Goal: Task Accomplishment & Management: Manage account settings

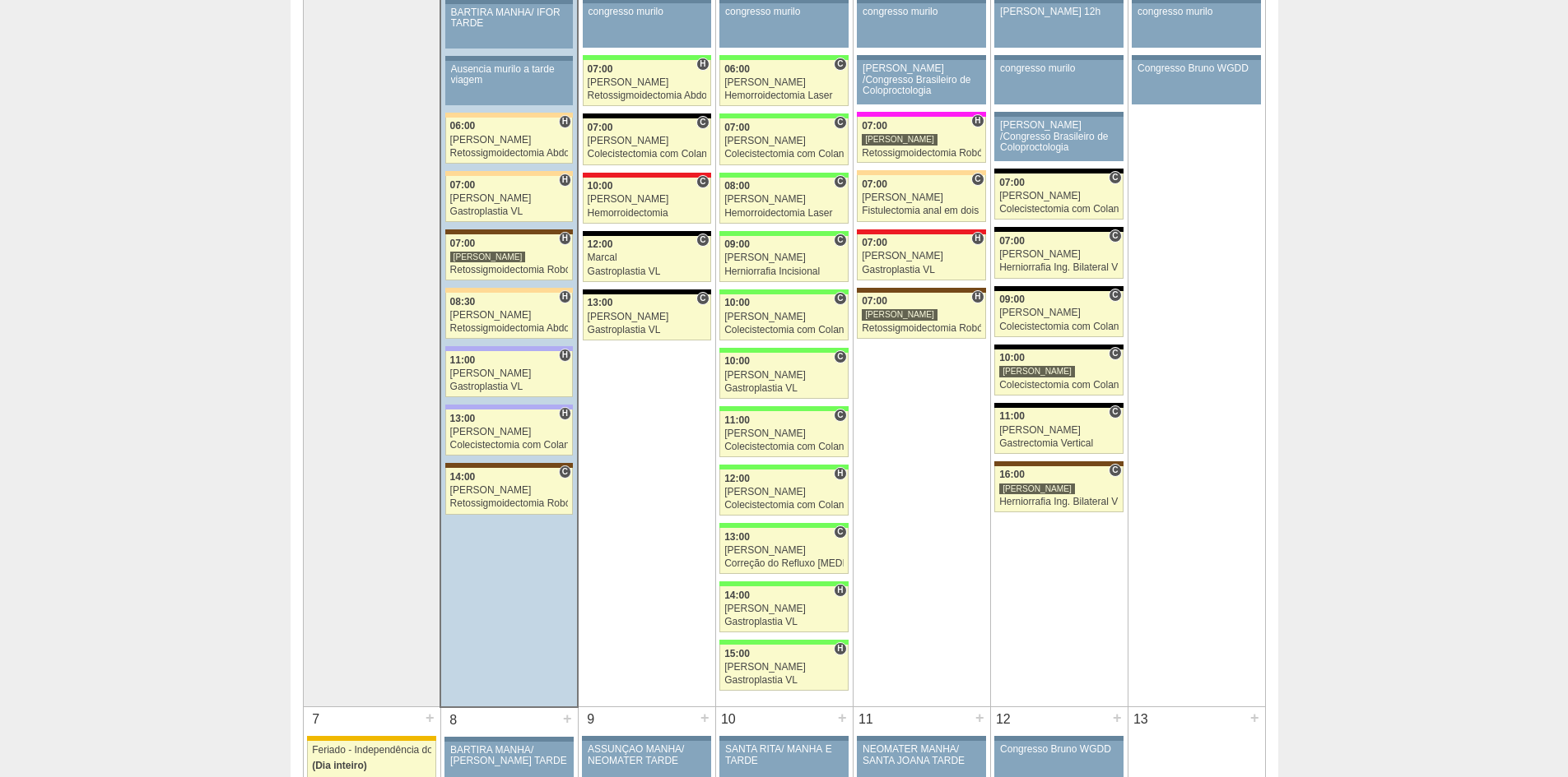
scroll to position [247, 0]
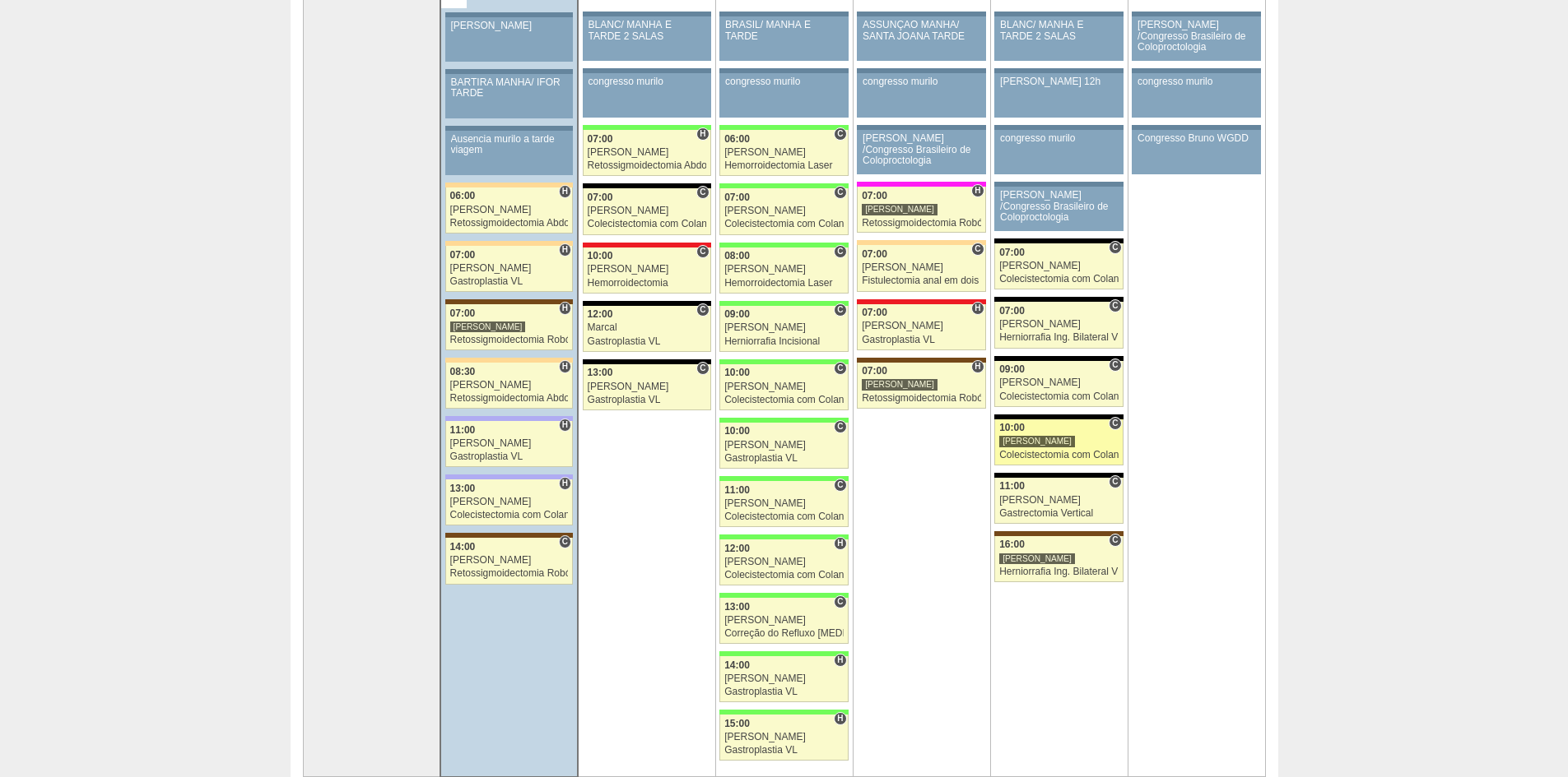
click at [1061, 438] on div "[PERSON_NAME]" at bounding box center [1037, 441] width 76 height 13
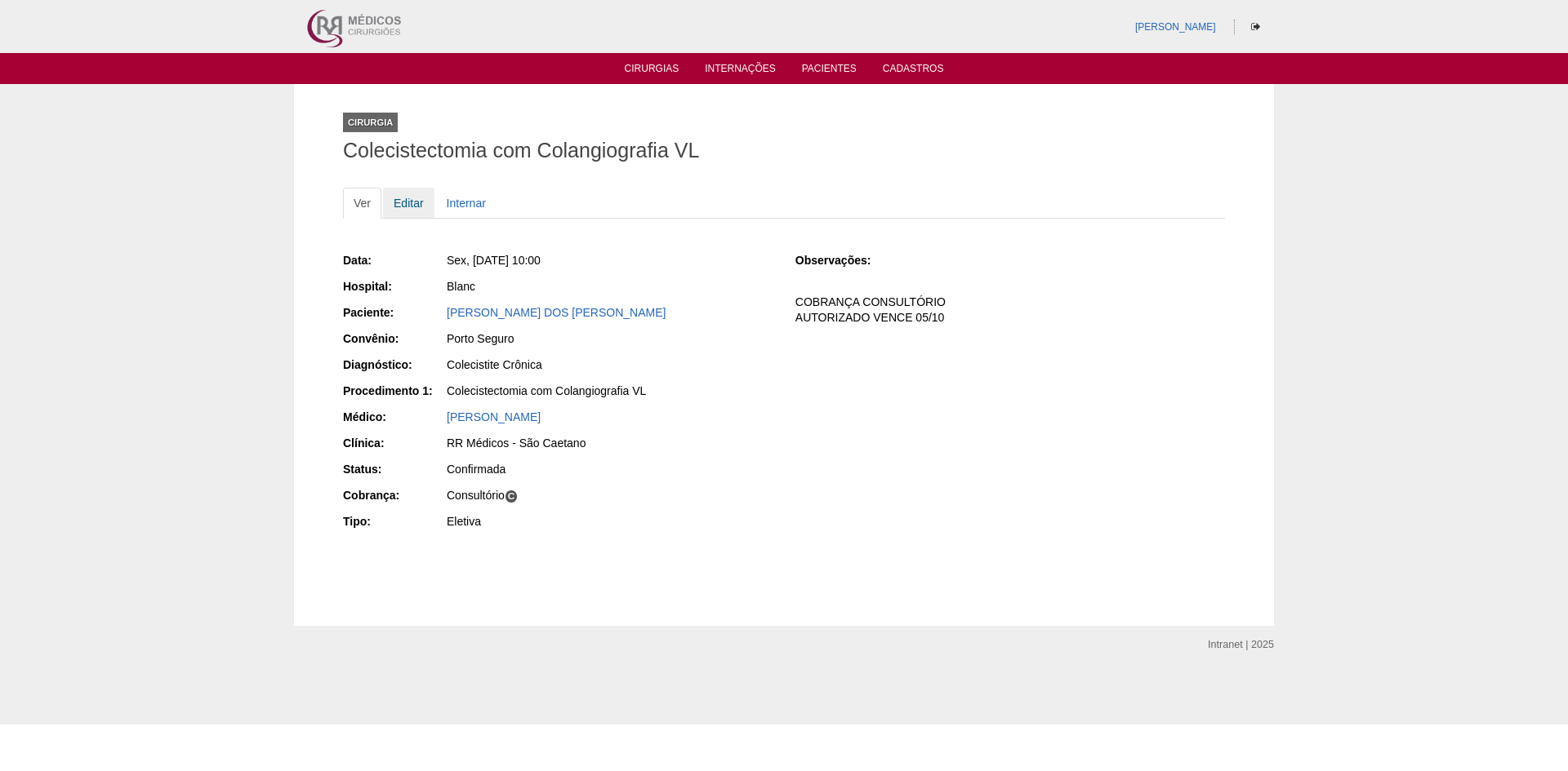
click at [422, 207] on link "Editar" at bounding box center [408, 203] width 51 height 31
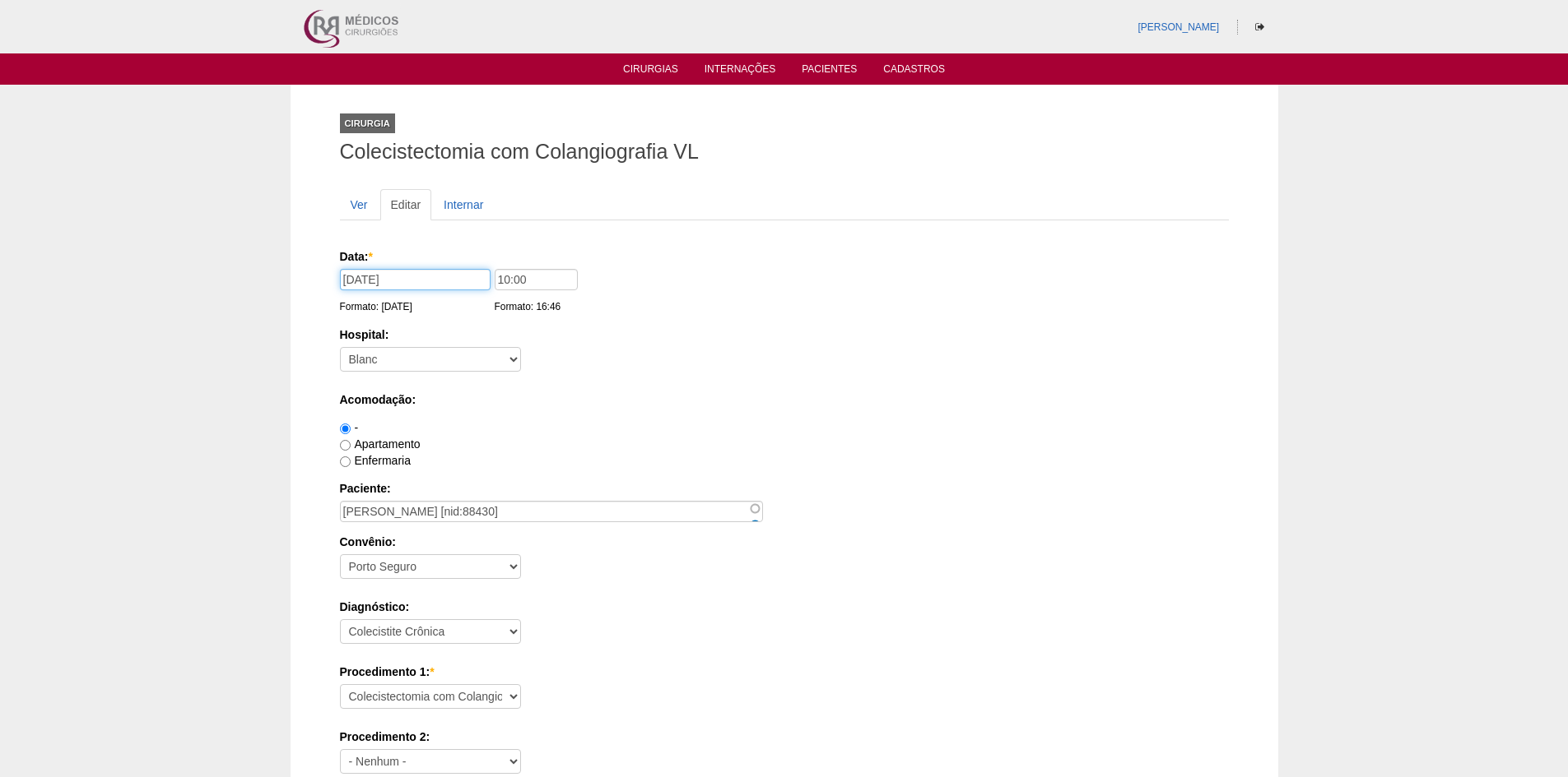
click at [350, 277] on input "05/09/2025" at bounding box center [414, 280] width 150 height 22
drag, startPoint x: 354, startPoint y: 279, endPoint x: 322, endPoint y: 277, distance: 32.1
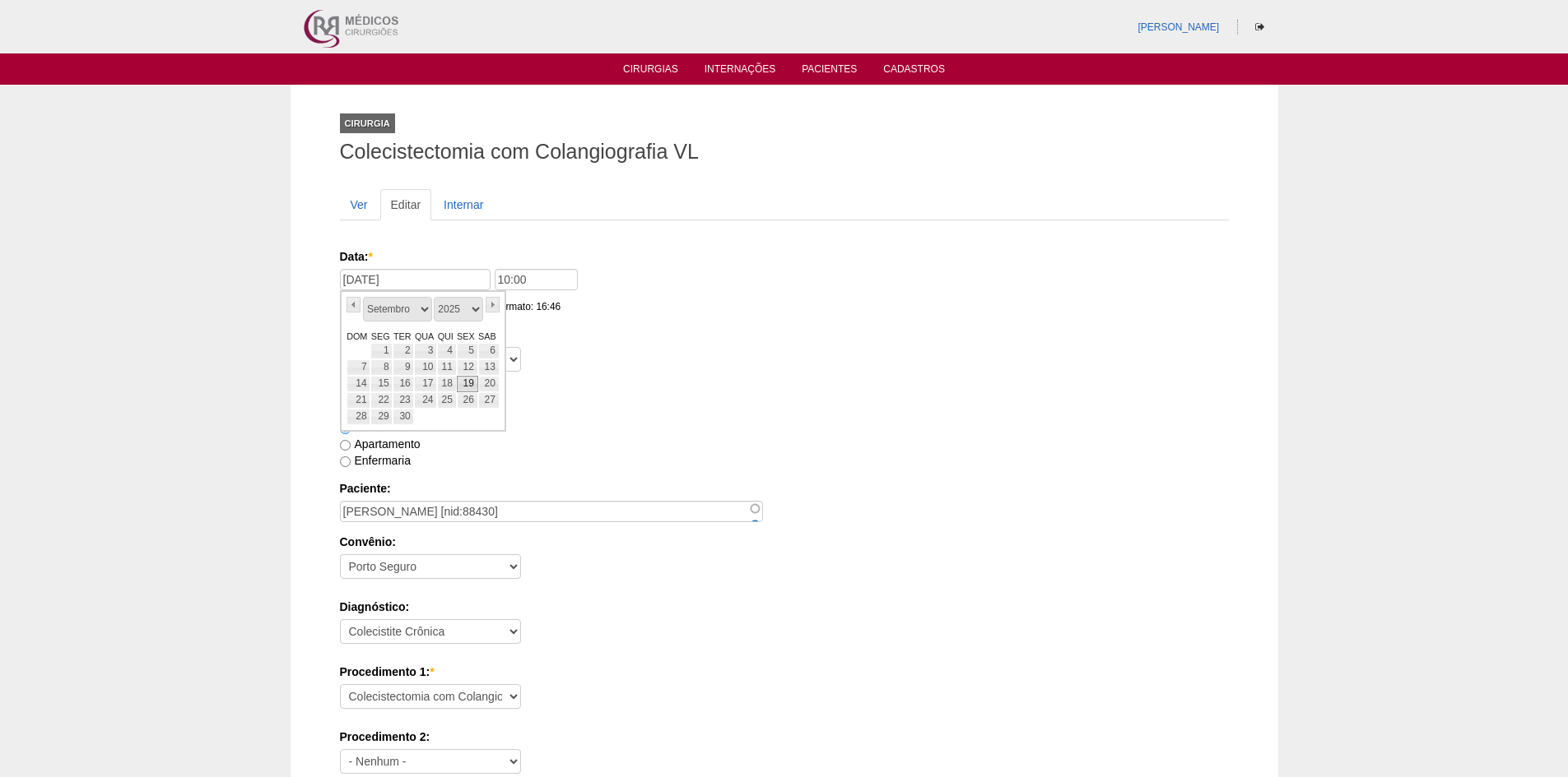
click at [466, 380] on link "19" at bounding box center [468, 384] width 22 height 16
type input "19/09/2025"
click at [641, 425] on div "-" at bounding box center [784, 428] width 889 height 16
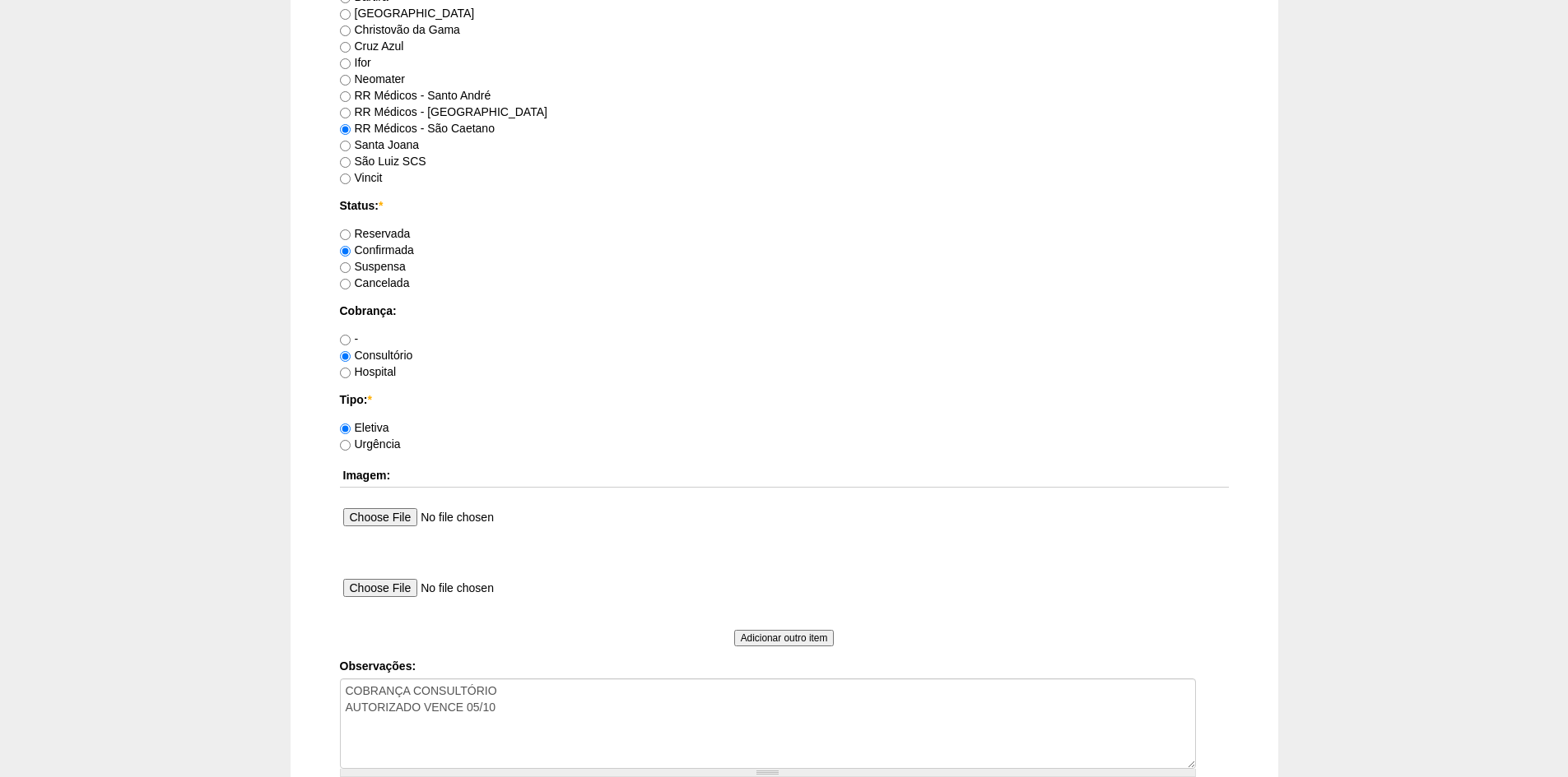
scroll to position [1343, 0]
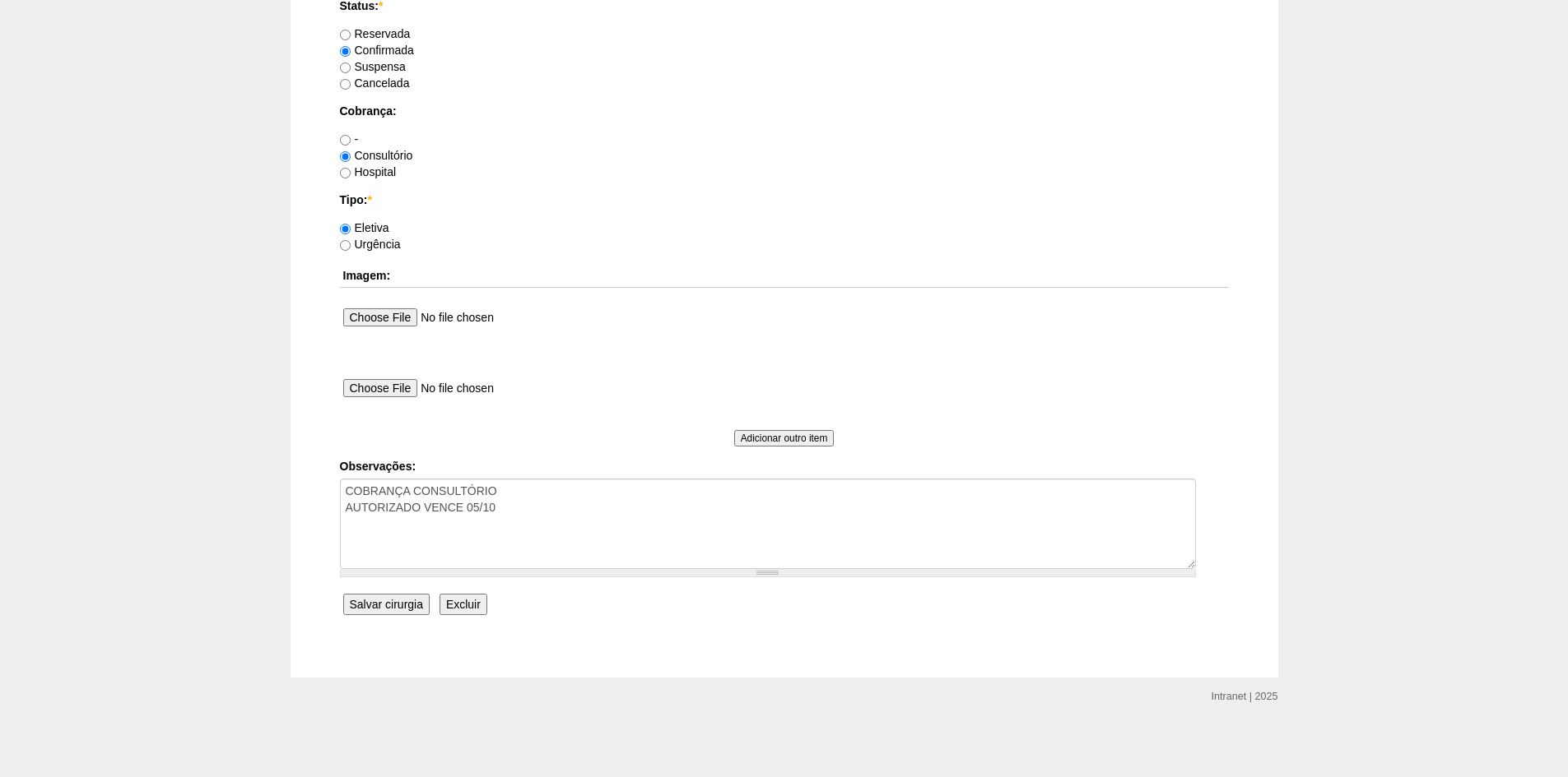
click at [380, 612] on input "Salvar cirurgia" at bounding box center [386, 605] width 86 height 22
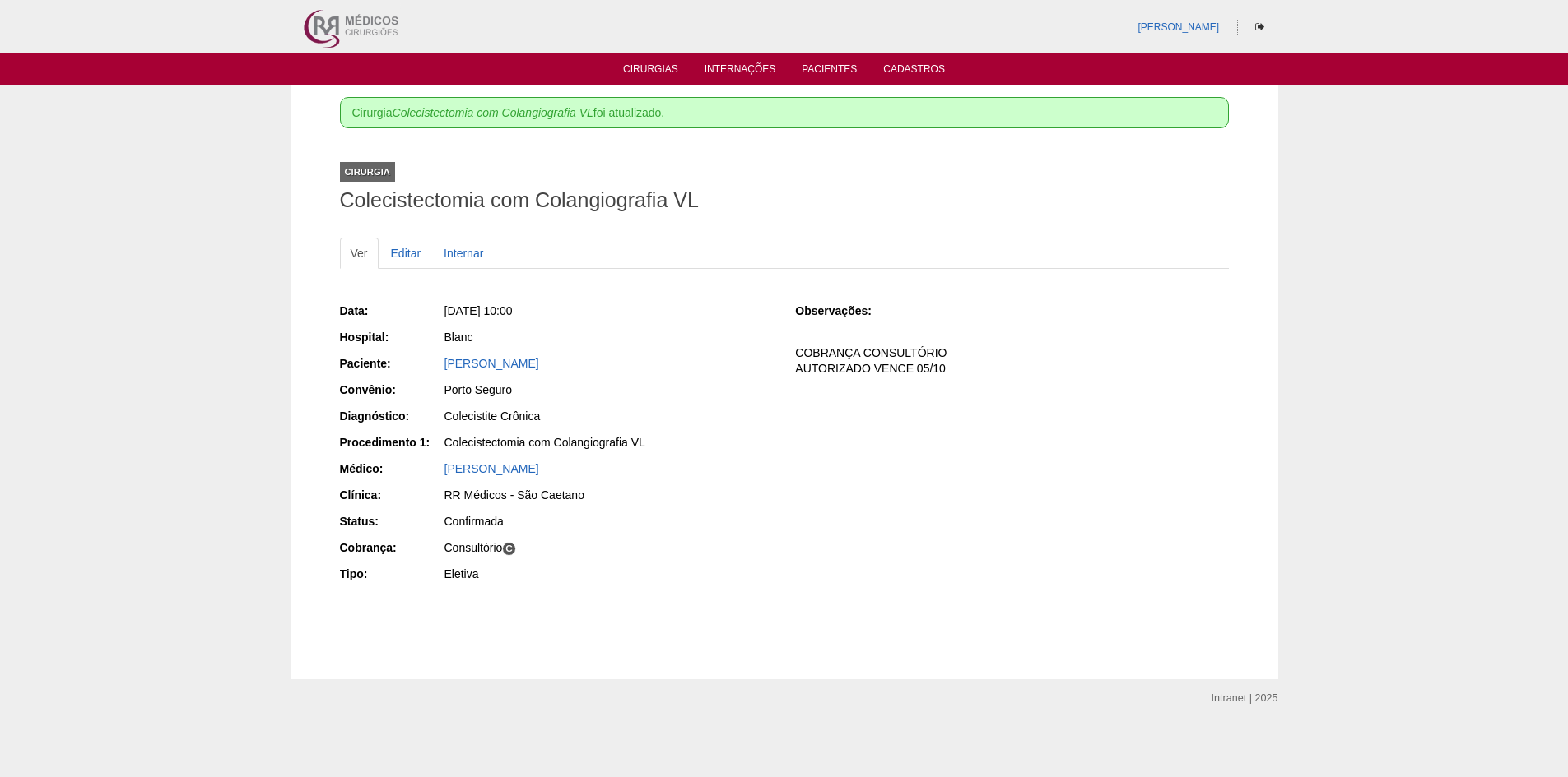
click at [1042, 521] on div "Data: [DATE] 10:00 Hospital: Blanc Paciente: [PERSON_NAME] Convênio: [GEOGRAPHI…" at bounding box center [784, 444] width 889 height 296
click at [661, 66] on link "Cirurgias" at bounding box center [650, 70] width 56 height 14
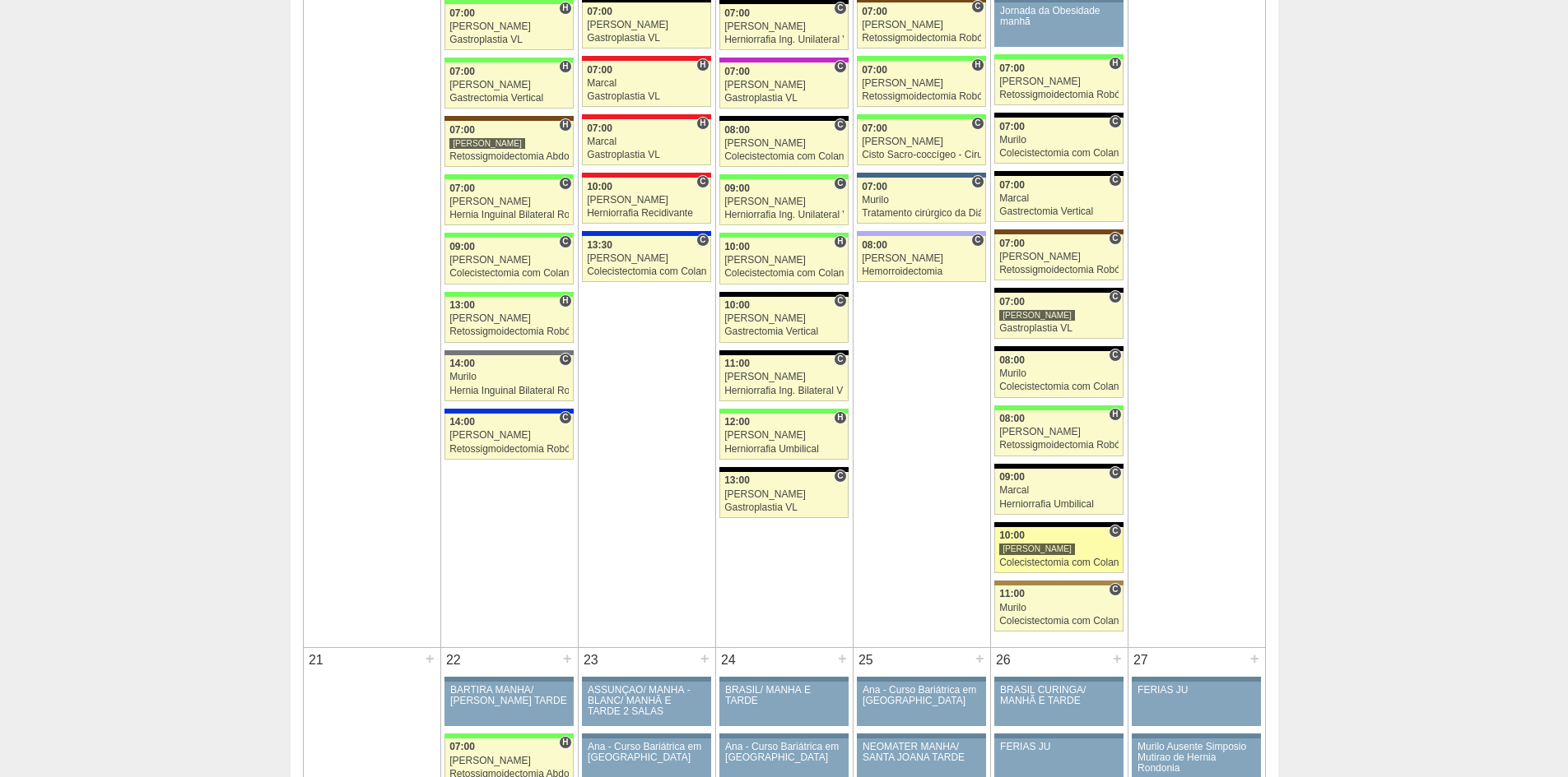
scroll to position [1974, 0]
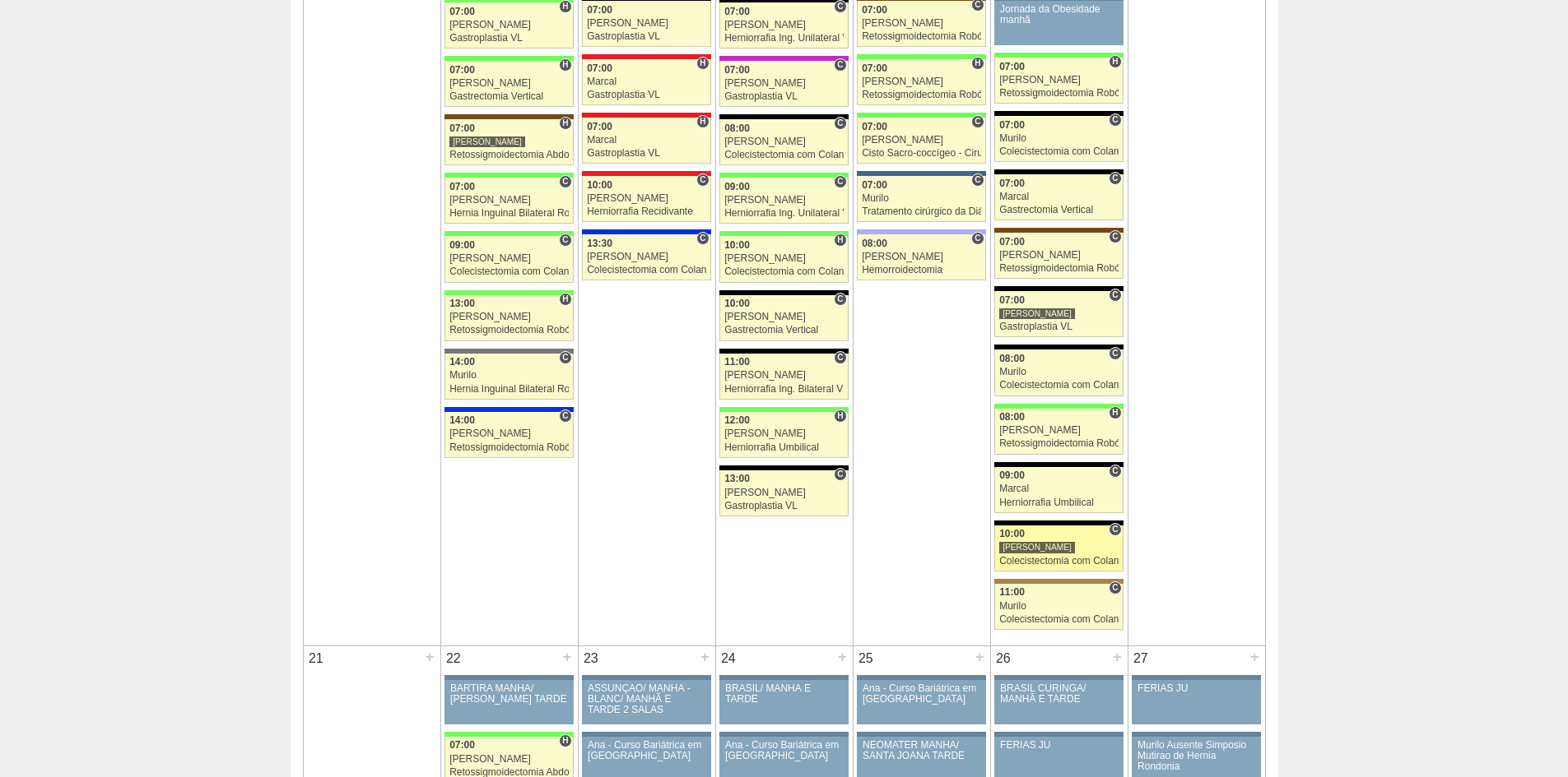
click at [1063, 537] on div "10:00" at bounding box center [1058, 534] width 119 height 11
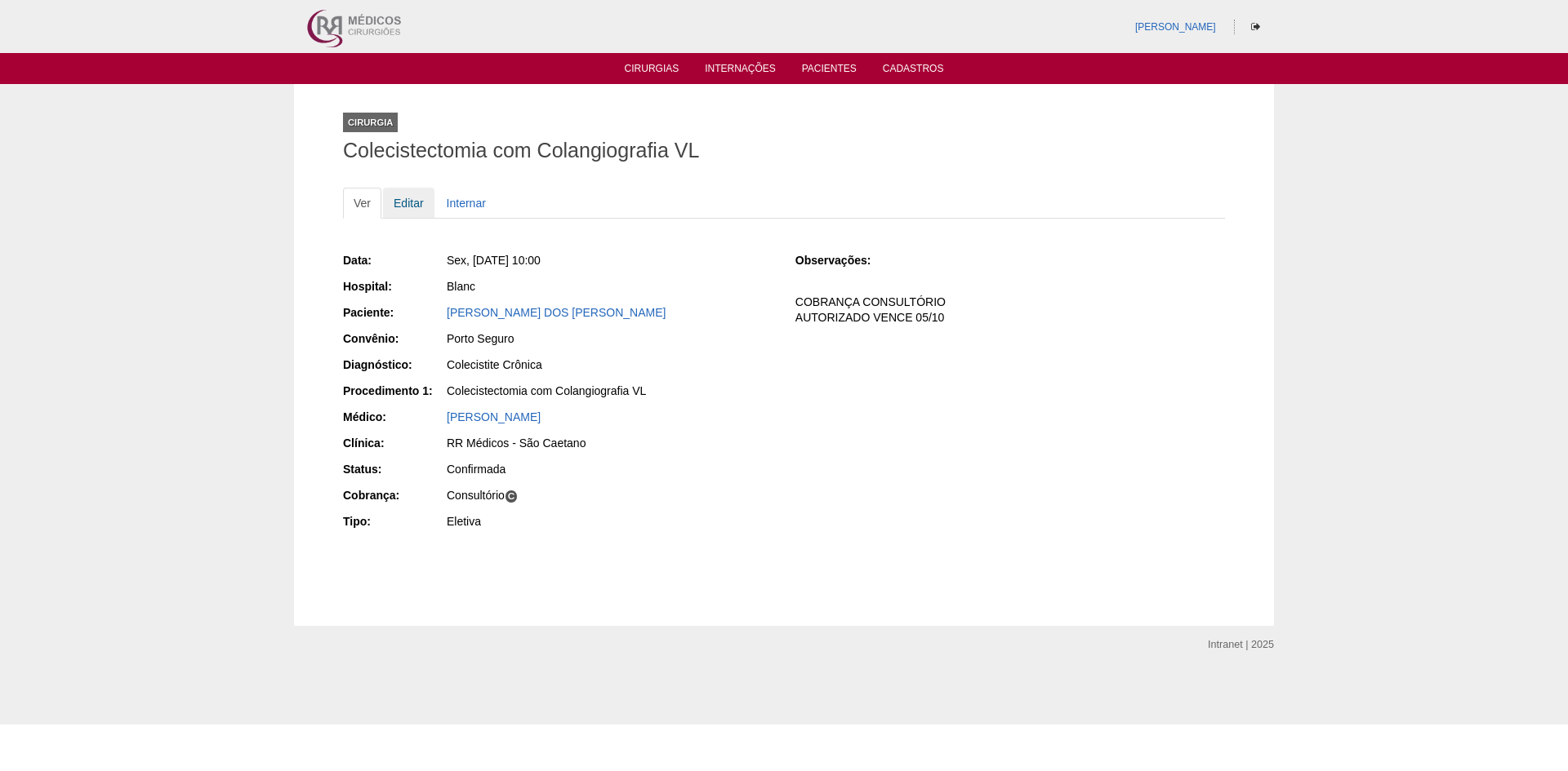
click at [413, 207] on link "Editar" at bounding box center [408, 203] width 51 height 31
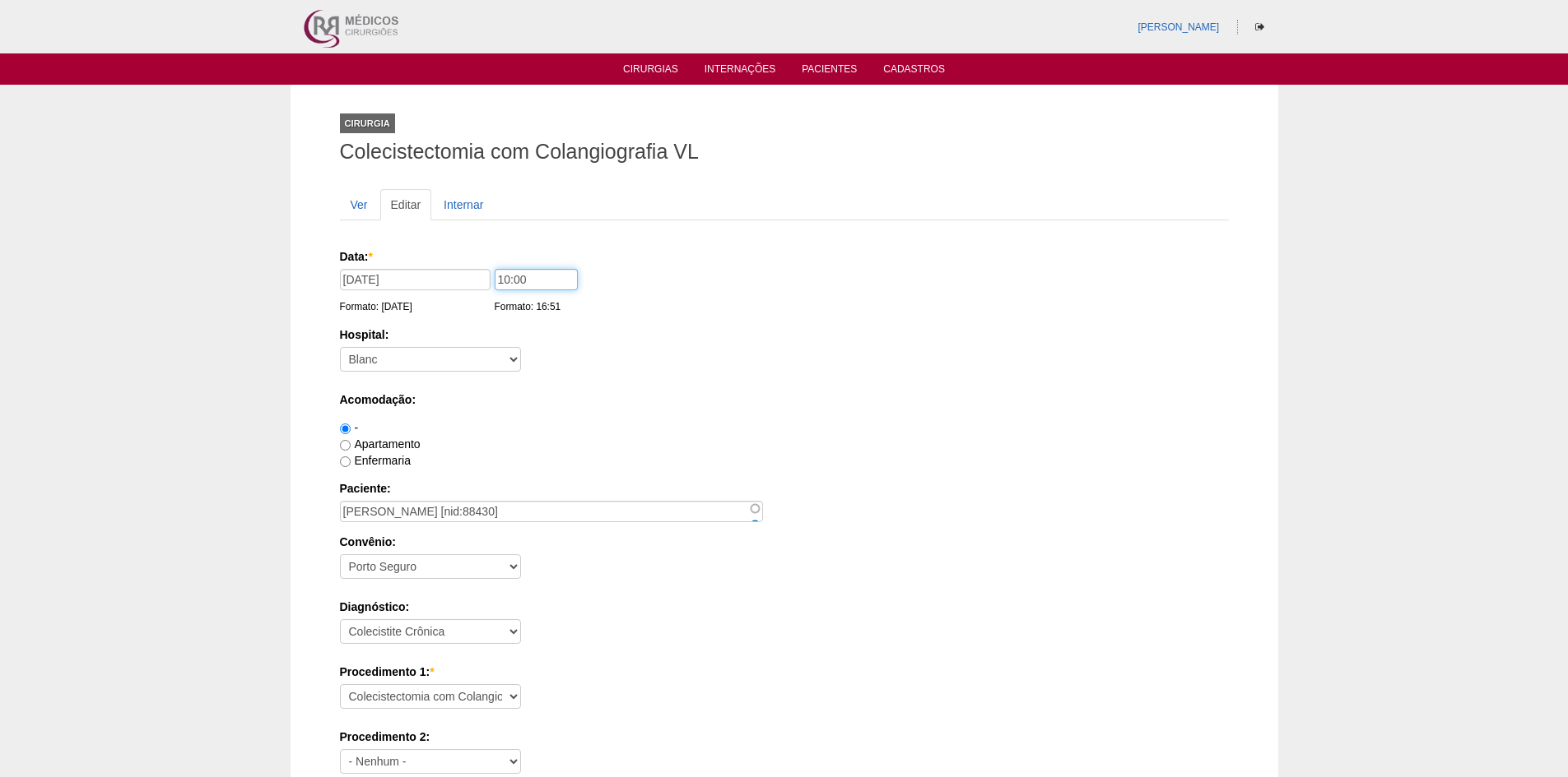
drag, startPoint x: 504, startPoint y: 279, endPoint x: 476, endPoint y: 279, distance: 28.0
click at [476, 265] on div "Data: * [DATE] Formato: [DATE] 10:00 Formato: 16:51" at bounding box center [781, 257] width 883 height 16
type input "09:00"
click at [717, 370] on div "Hospital: - Nenhum - 9 de Julho Albert Einstein Alvorada América Assunção Barti…" at bounding box center [784, 353] width 889 height 54
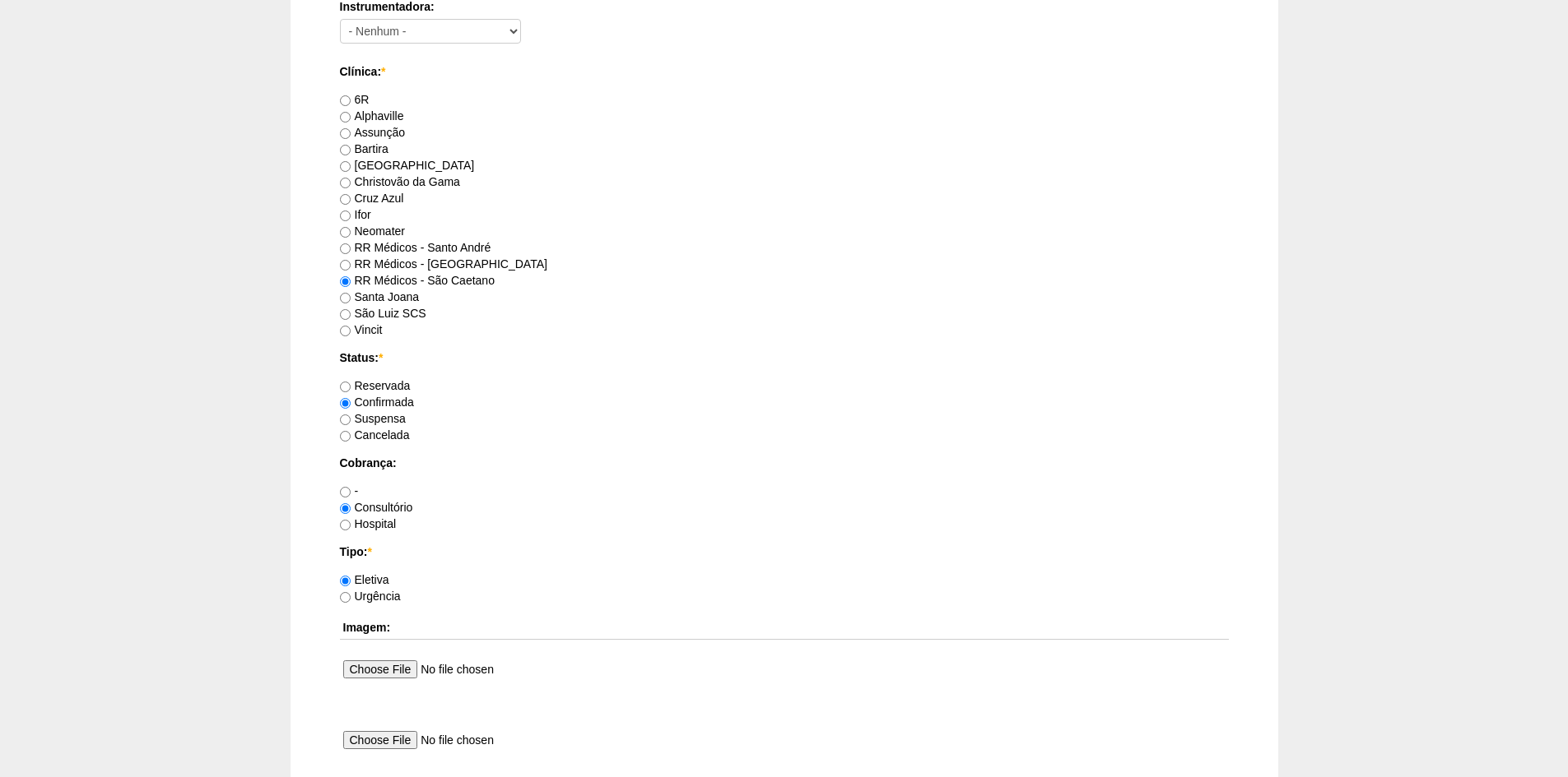
scroll to position [1343, 0]
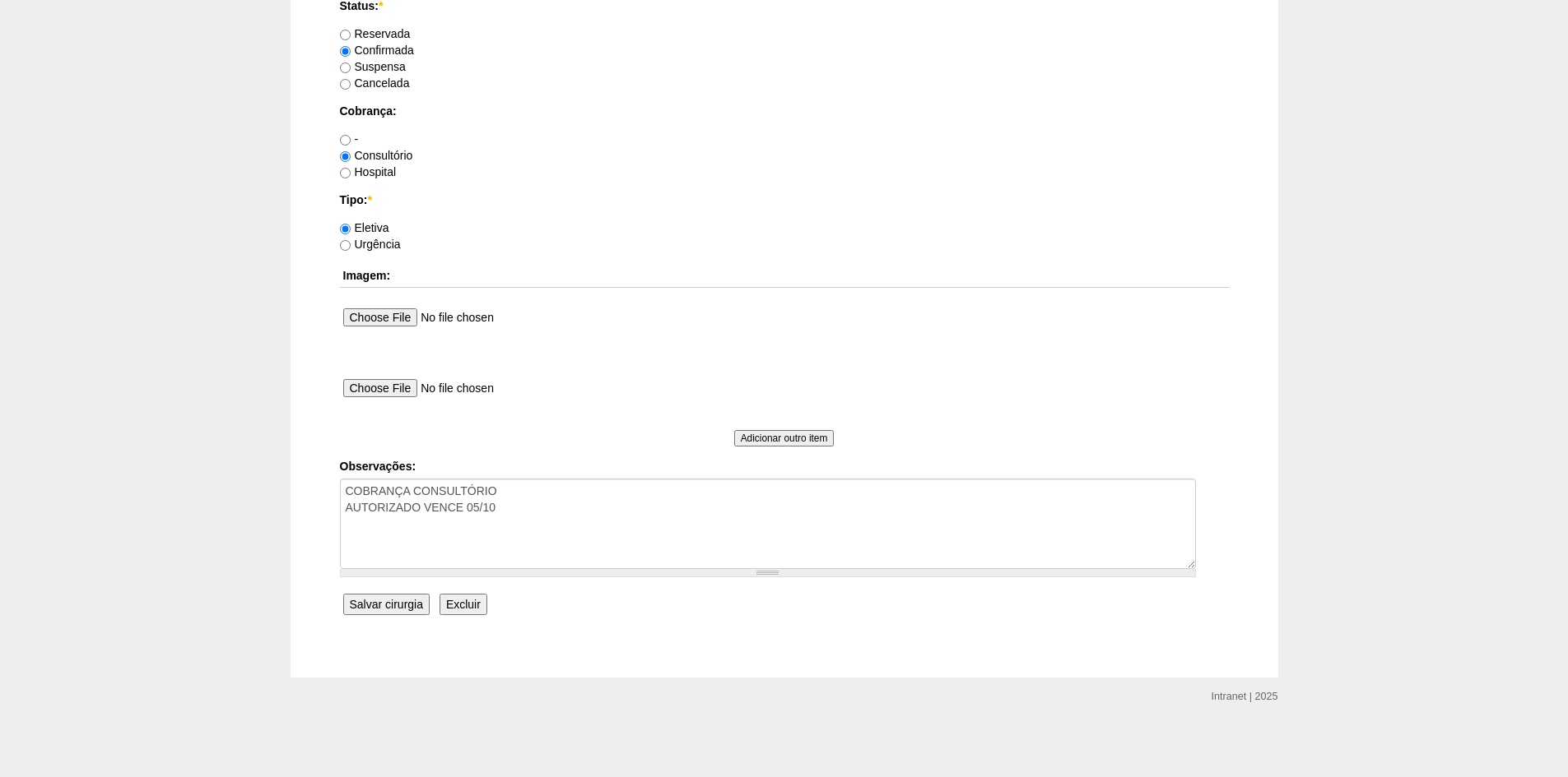
click at [385, 610] on input "Salvar cirurgia" at bounding box center [386, 605] width 86 height 22
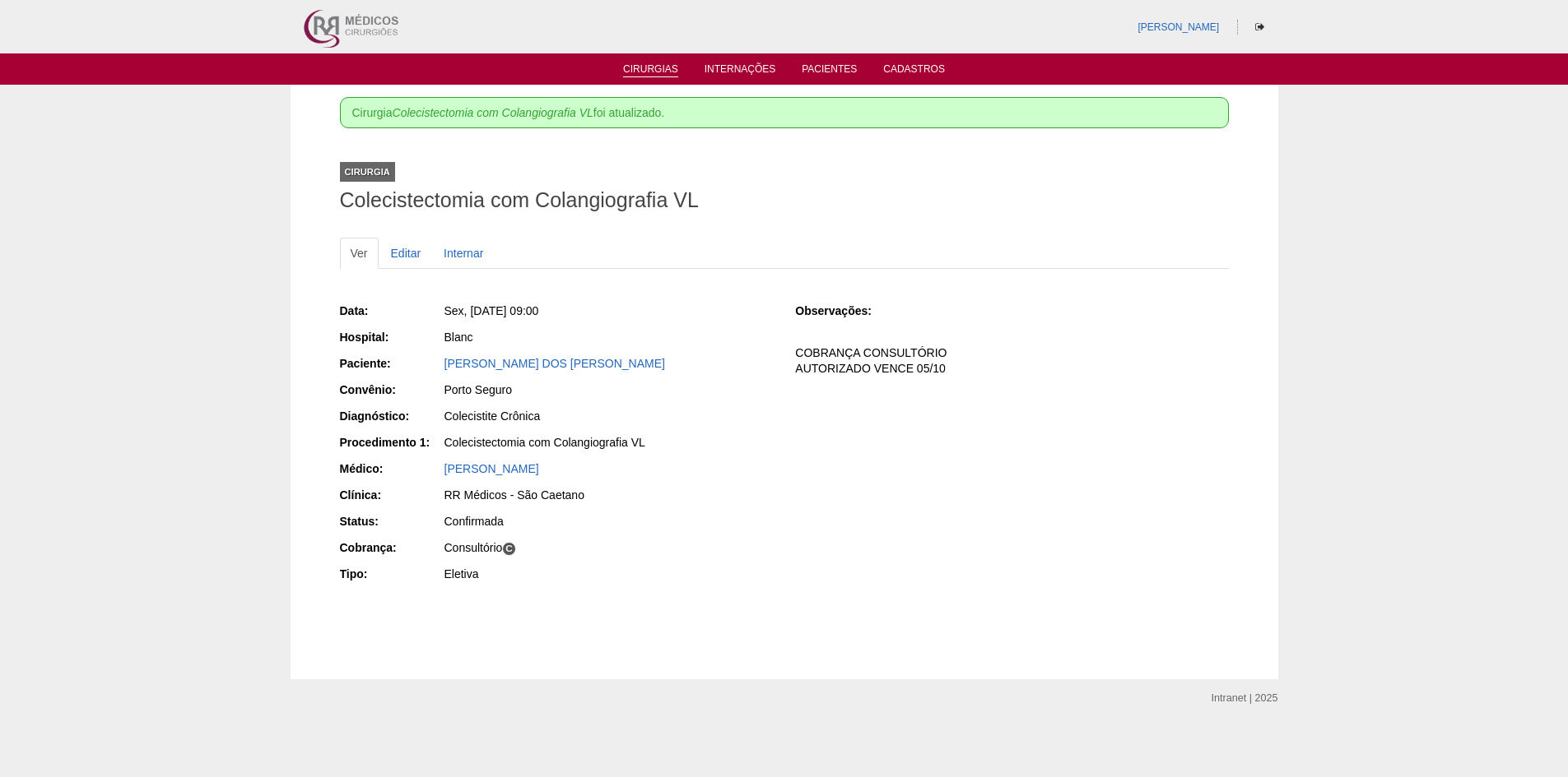
click at [644, 69] on link "Cirurgias" at bounding box center [650, 70] width 56 height 14
